Goal: Transaction & Acquisition: Purchase product/service

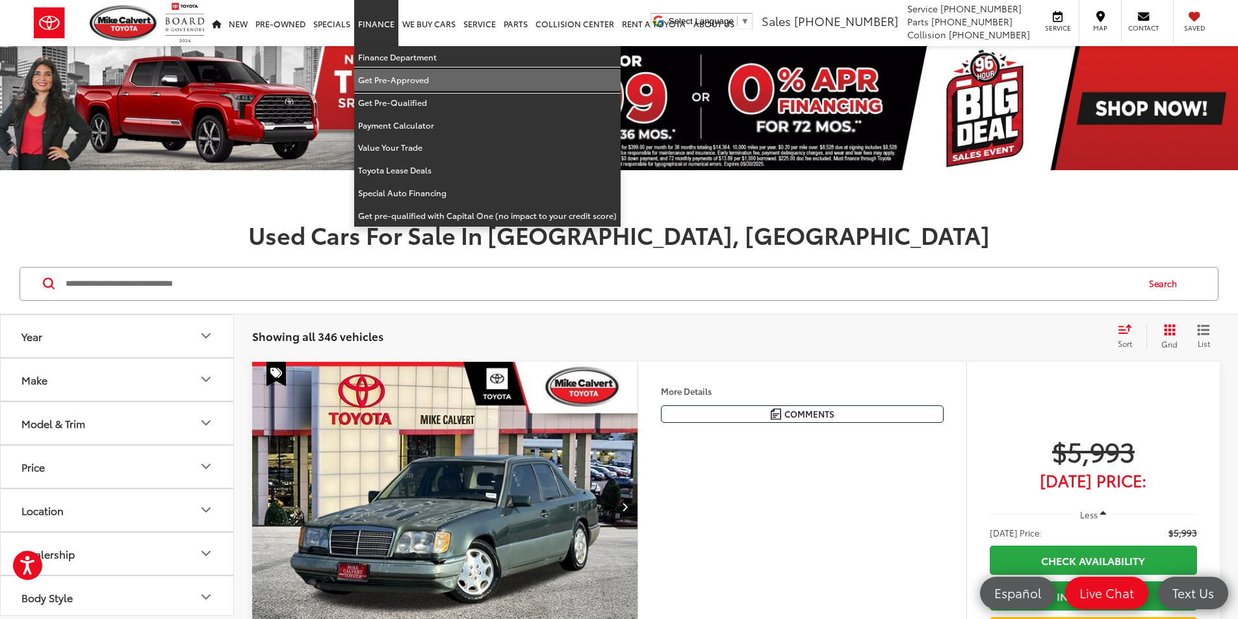
click at [379, 71] on link "Get Pre-Approved" at bounding box center [487, 80] width 266 height 23
